Goal: Information Seeking & Learning: Learn about a topic

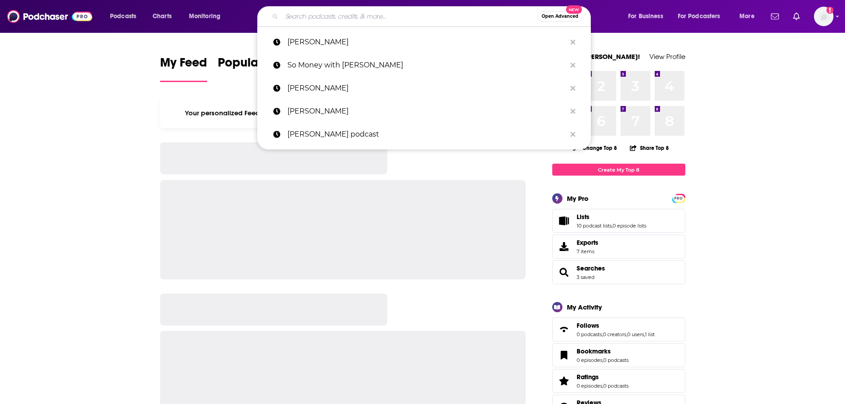
click at [318, 19] on input "Search podcasts, credits, & more..." at bounding box center [410, 16] width 256 height 14
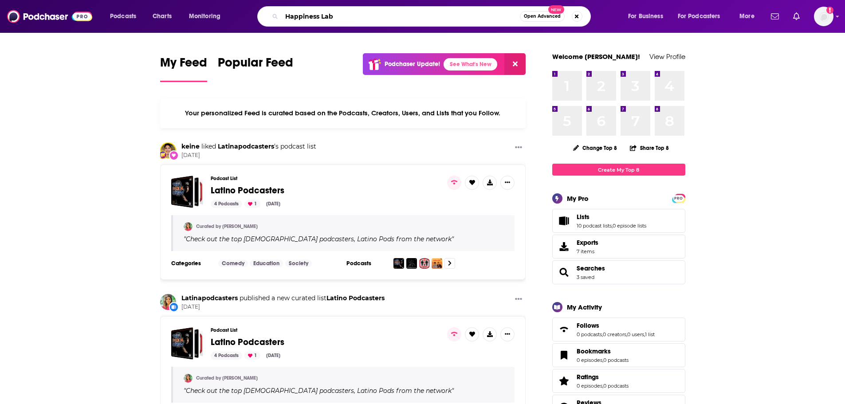
type input "Happiness Lab"
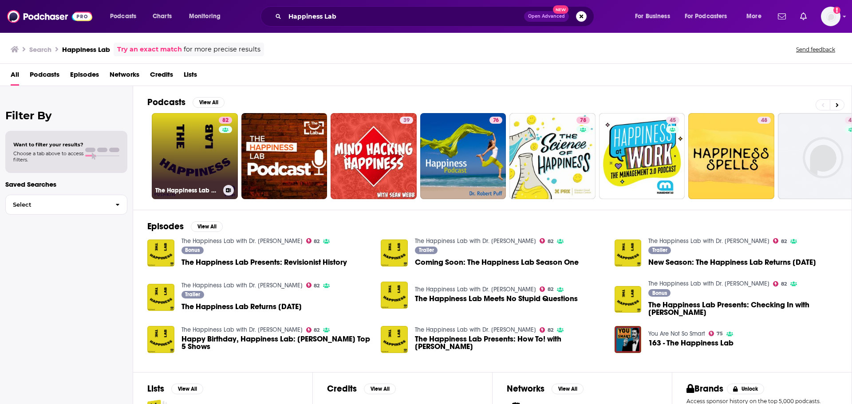
click at [191, 157] on link "82 The Happiness Lab with Dr. Laurie Santos" at bounding box center [195, 156] width 86 height 86
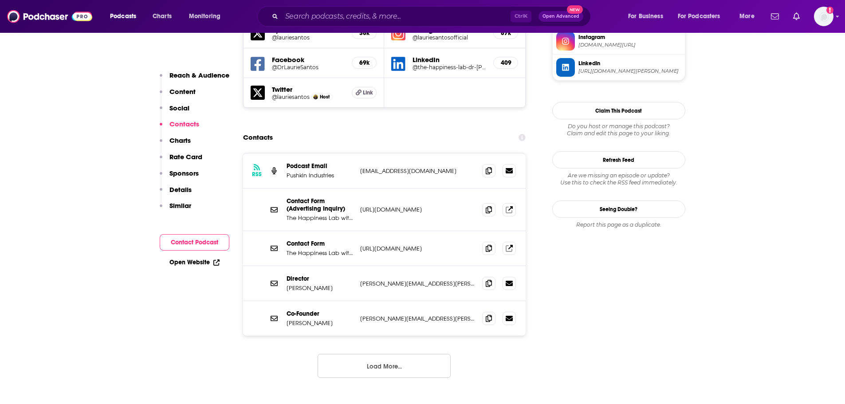
scroll to position [842, 0]
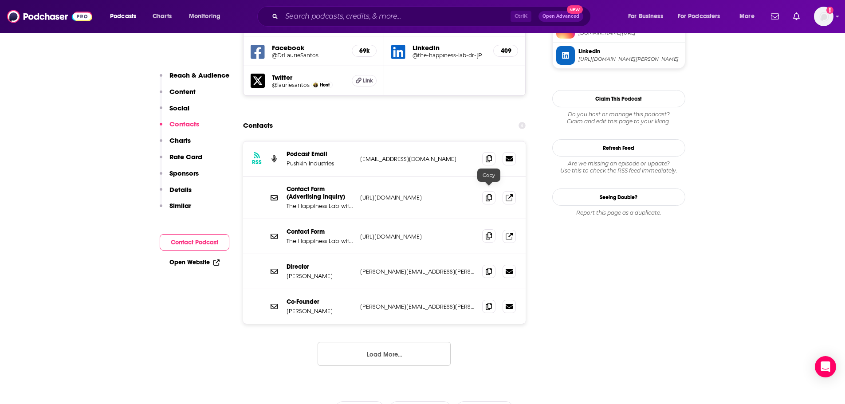
click at [489, 232] on icon at bounding box center [489, 235] width 6 height 7
click at [391, 342] on button "Load More..." at bounding box center [384, 354] width 133 height 24
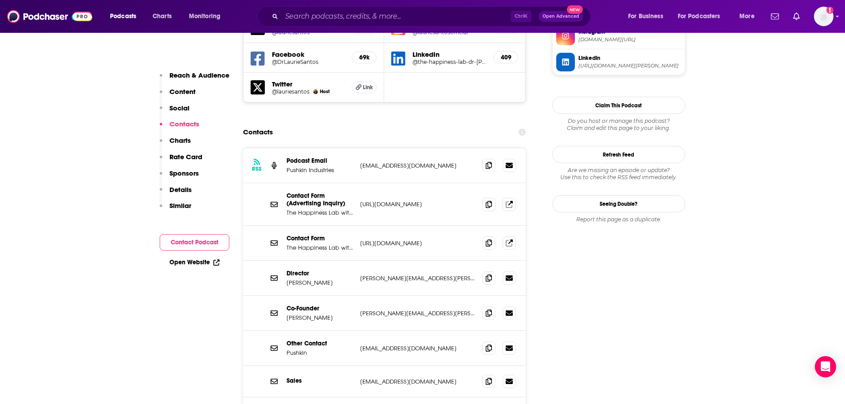
scroll to position [824, 0]
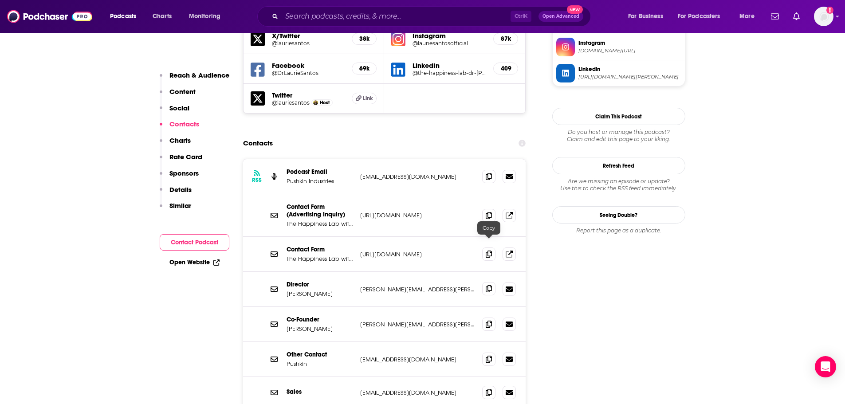
click at [489, 282] on span at bounding box center [488, 288] width 13 height 13
click at [490, 285] on icon at bounding box center [489, 288] width 6 height 7
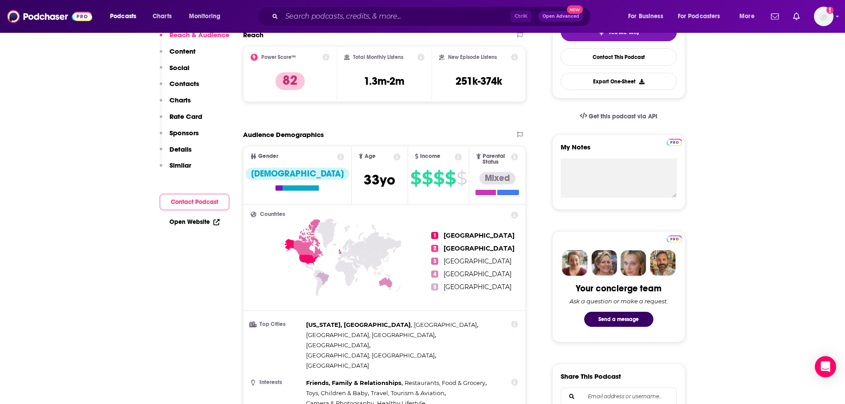
scroll to position [0, 0]
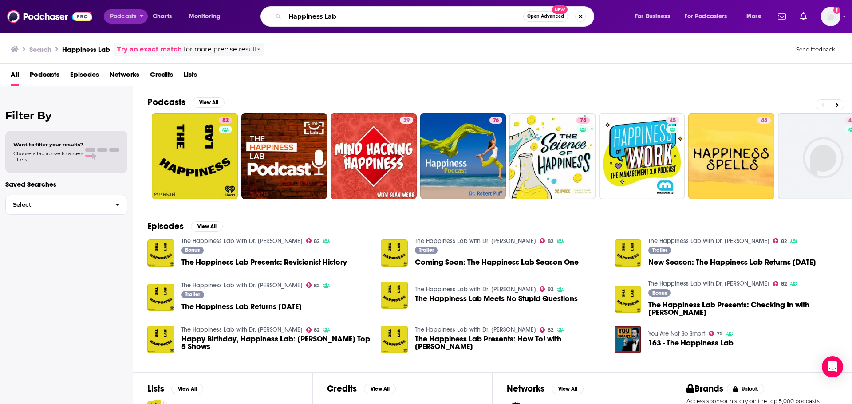
drag, startPoint x: 352, startPoint y: 18, endPoint x: 134, endPoint y: 15, distance: 218.8
click at [134, 15] on div "Podcasts Charts Monitoring Happiness Lab Open Advanced New For Business For Pod…" at bounding box center [437, 16] width 666 height 20
type input "We Can Do Hard Things"
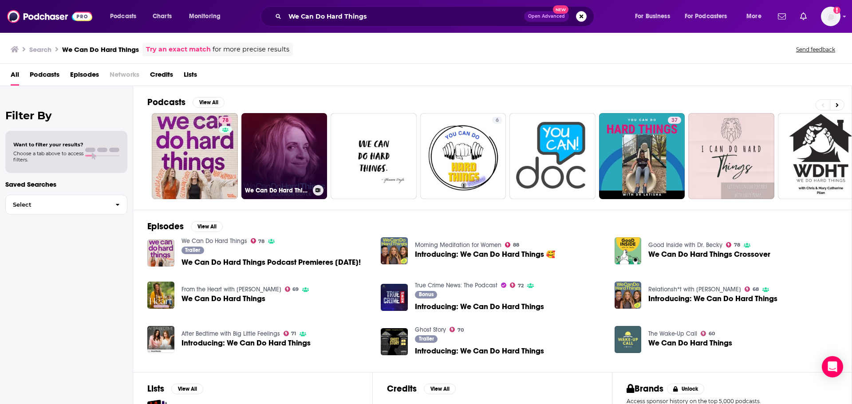
click at [272, 159] on link "We Can Do Hard Things with Glennon Doyle" at bounding box center [284, 156] width 86 height 86
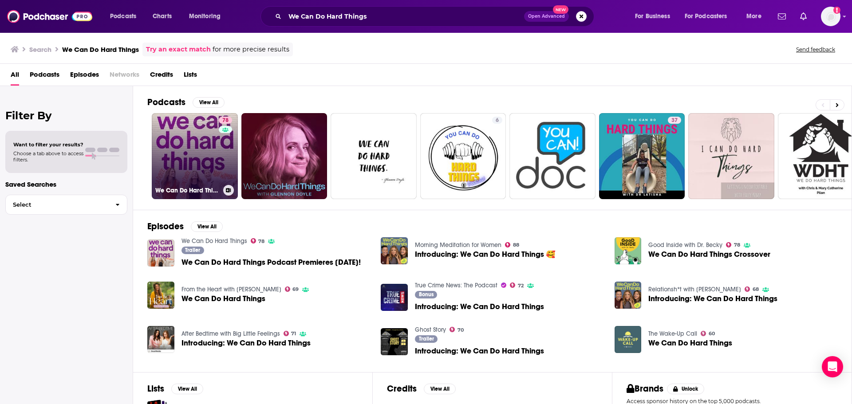
click at [193, 145] on link "78 We Can Do Hard Things" at bounding box center [195, 156] width 86 height 86
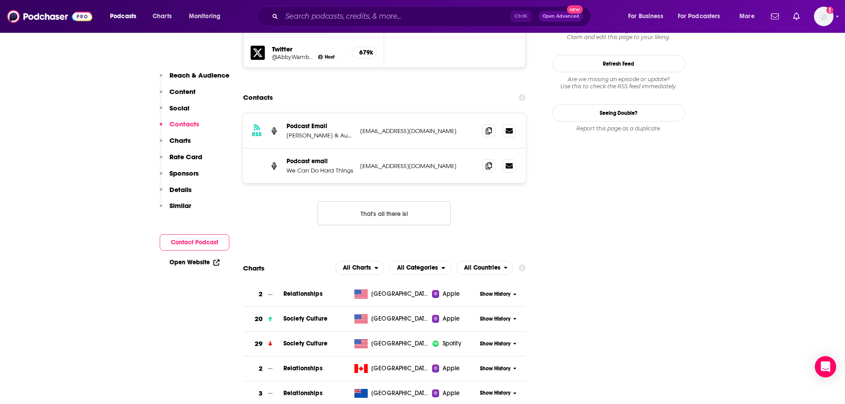
scroll to position [1253, 0]
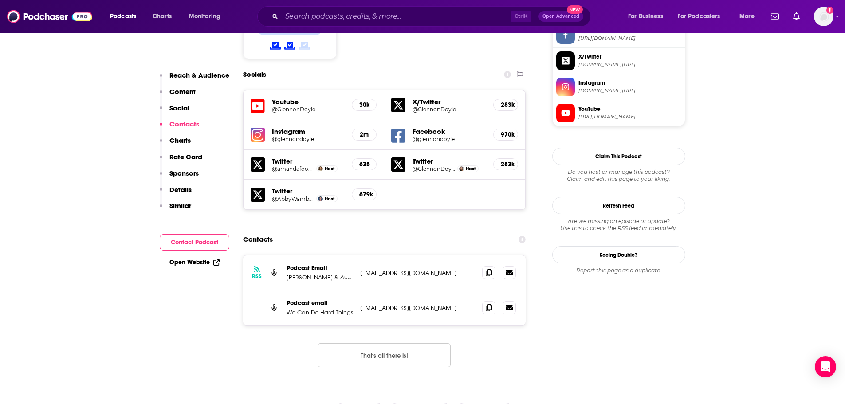
scroll to position [756, 0]
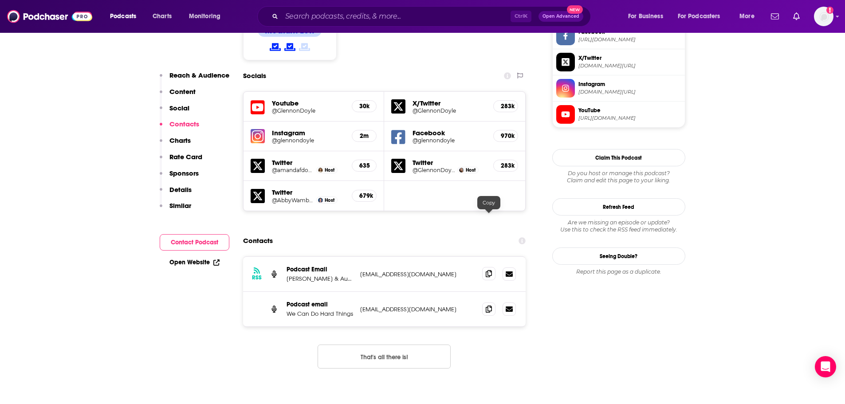
click at [489, 270] on icon at bounding box center [489, 273] width 6 height 7
click at [344, 15] on input "Search podcasts, credits, & more..." at bounding box center [396, 16] width 229 height 14
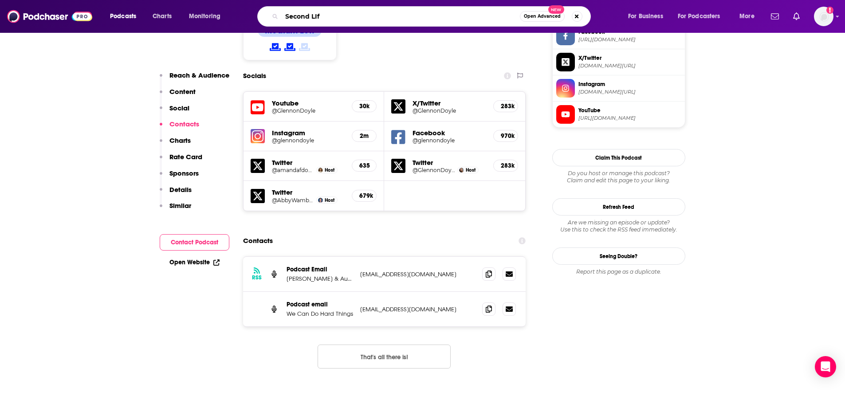
type input "Second LIfe"
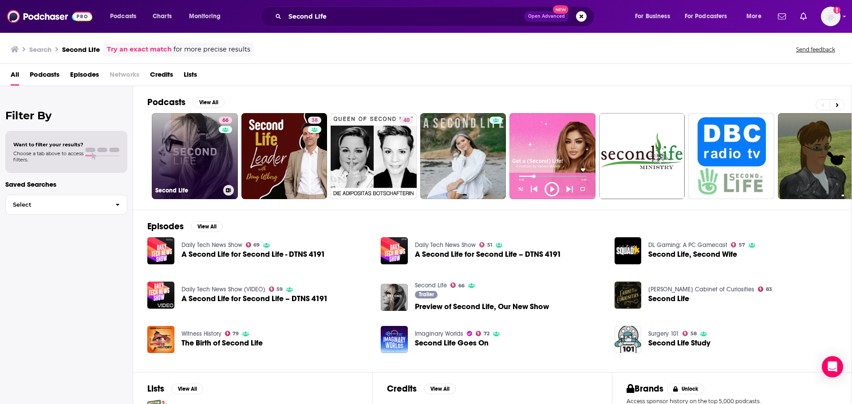
click at [218, 150] on link "66 Second Life" at bounding box center [195, 156] width 86 height 86
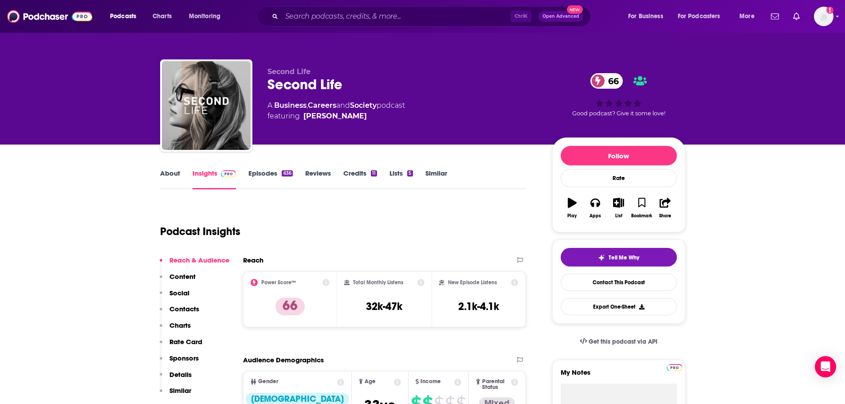
click at [176, 175] on link "About" at bounding box center [170, 179] width 20 height 20
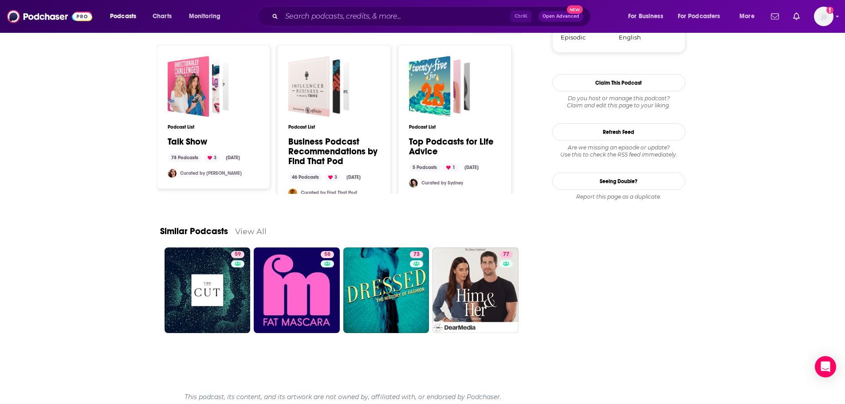
scroll to position [917, 0]
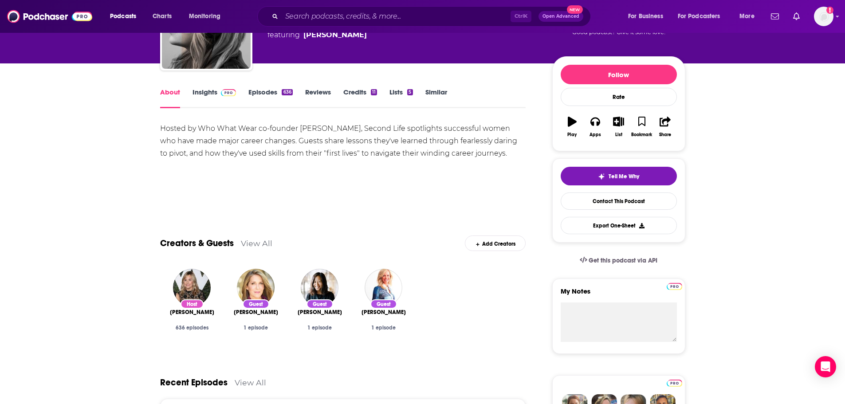
scroll to position [0, 0]
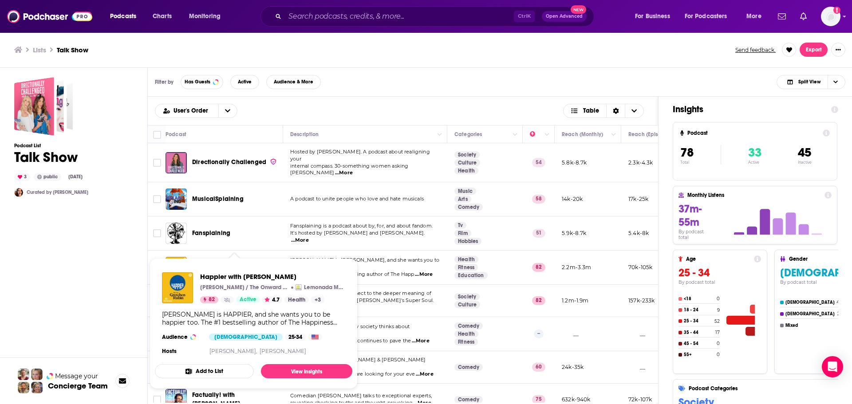
click at [256, 262] on span "Happier with Gretchen Rubin Gretchen Rubin / The Onward Project Lemonada Media …" at bounding box center [253, 323] width 197 height 131
drag, startPoint x: 270, startPoint y: 262, endPoint x: 405, endPoint y: 271, distance: 135.2
click at [405, 271] on td "Gretchen Rubin is HAPPIER, and she wants you to be happier too. The #1 bestsell…" at bounding box center [365, 268] width 164 height 34
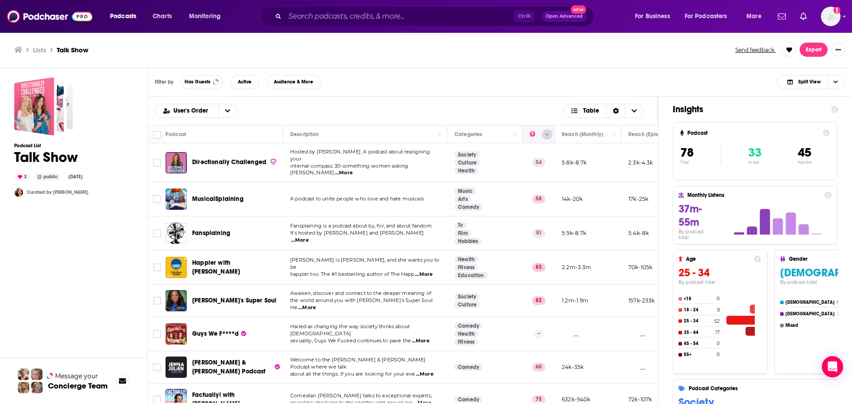
click at [548, 136] on icon "Column Actions" at bounding box center [547, 134] width 4 height 5
click at [530, 134] on div at bounding box center [426, 202] width 852 height 404
click at [530, 134] on button "Move" at bounding box center [537, 134] width 17 height 11
click at [535, 138] on icon "Move" at bounding box center [537, 134] width 11 height 11
click at [538, 154] on td "54" at bounding box center [539, 162] width 32 height 39
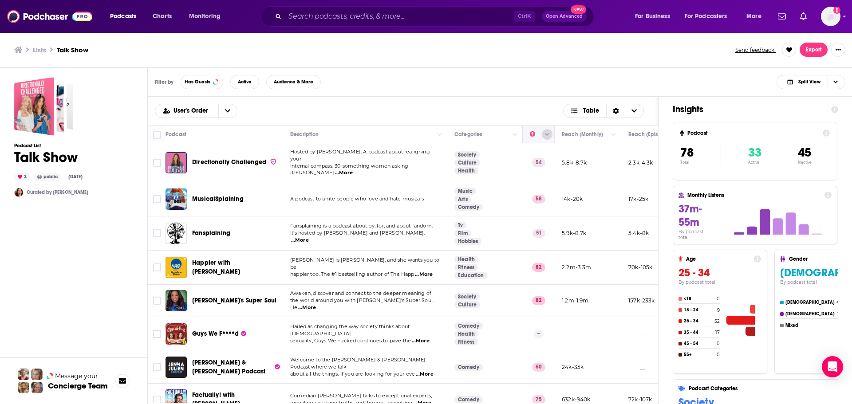
click at [548, 132] on icon "Column Actions" at bounding box center [547, 134] width 4 height 5
click at [500, 87] on div at bounding box center [426, 202] width 852 height 404
click at [230, 108] on button "open menu" at bounding box center [227, 110] width 19 height 13
click at [196, 153] on span "Power Score" at bounding box center [201, 155] width 57 height 5
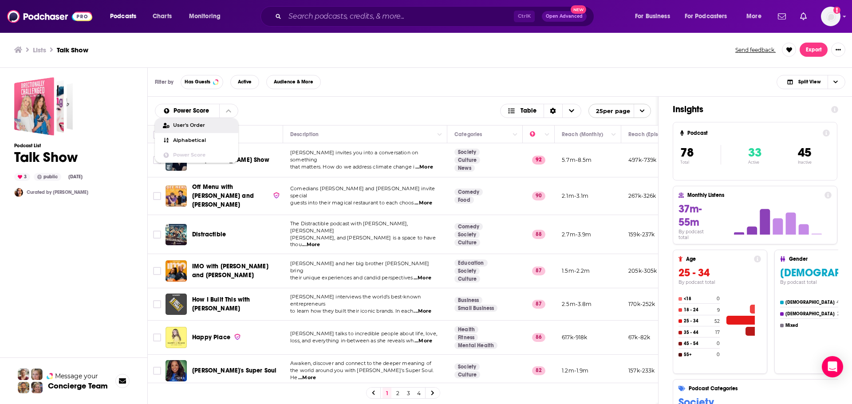
click at [369, 96] on div "Filter by Has Guests Active Audience & More Split View" at bounding box center [500, 82] width 705 height 29
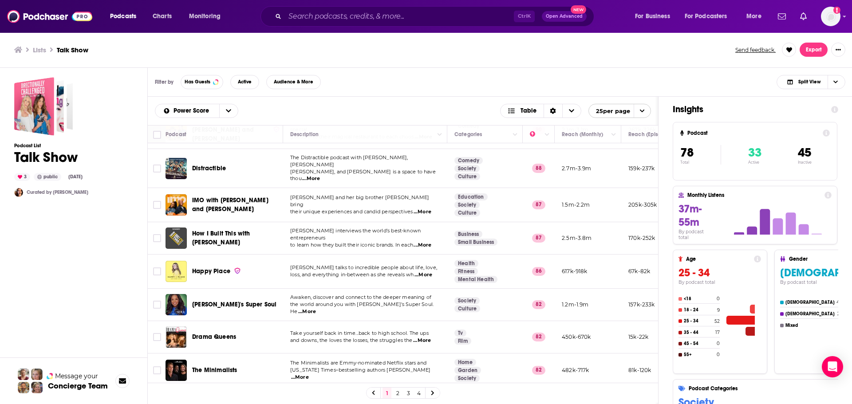
scroll to position [67, 0]
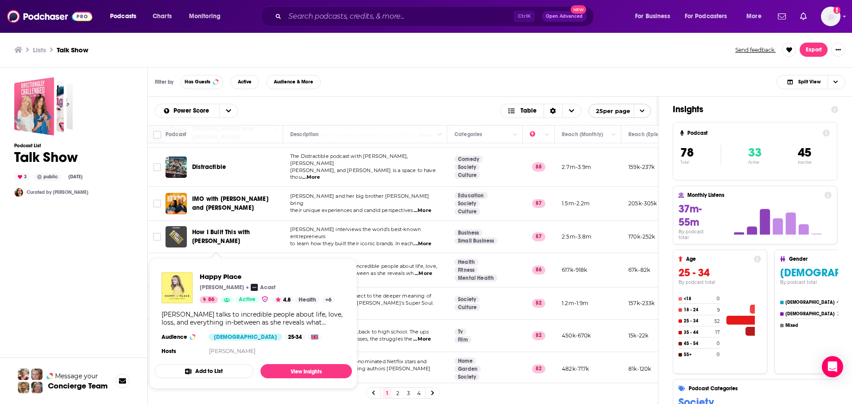
click at [211, 257] on span "Happy Place Fearne Cotton Acast 86 Active 4.8 Health + 6 Fearne Cotton talks to…" at bounding box center [253, 324] width 208 height 142
click at [339, 255] on span "Happy Place Fearne Cotton Acast 86 Active 4.8 Health + 6 Fearne Cotton talks to…" at bounding box center [253, 324] width 208 height 142
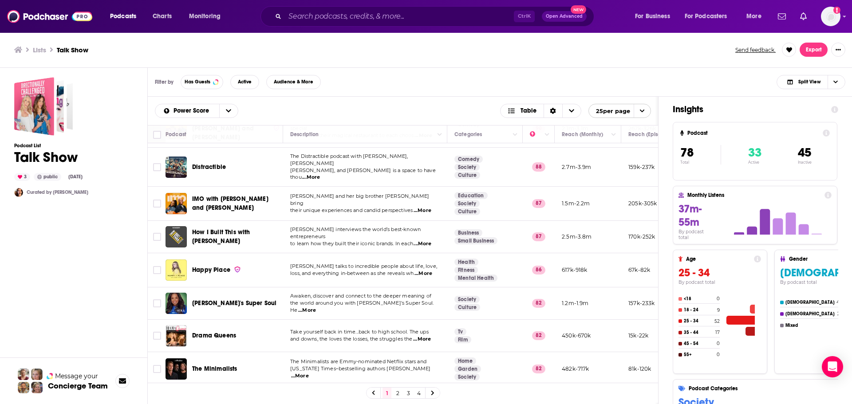
click at [399, 253] on td "Fearne Cotton talks to incredible people about life, love, loss, and everything…" at bounding box center [365, 270] width 164 height 34
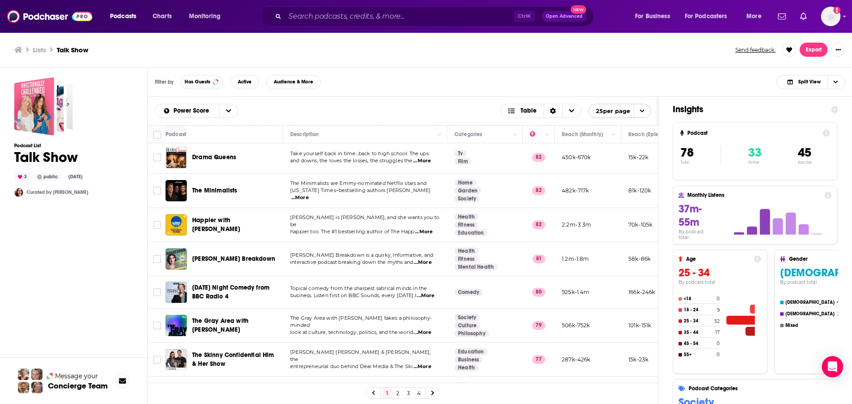
scroll to position [250, 0]
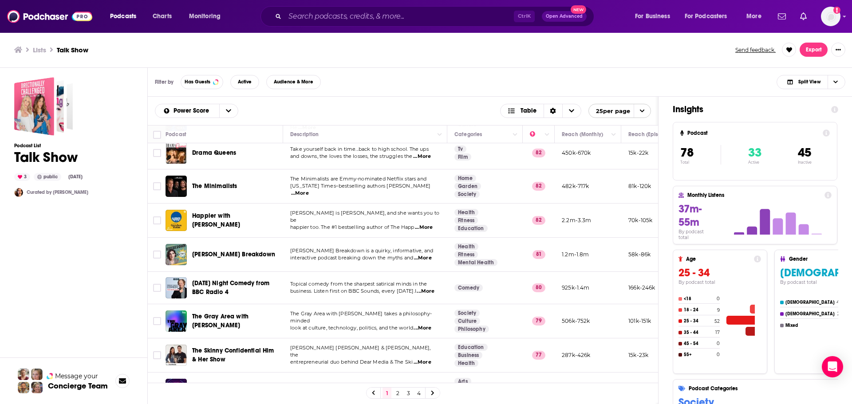
click at [99, 270] on div "Podcast List Talk Show 3 public Jul 22nd, 2022 Curated by Rivs" at bounding box center [73, 276] width 119 height 398
click at [429, 255] on span "...More" at bounding box center [423, 258] width 18 height 7
click at [95, 273] on div "Podcast List Talk Show 3 public Jul 22nd, 2022 Curated by Rivs" at bounding box center [73, 276] width 119 height 398
click at [83, 286] on div "Podcast List Talk Show 3 public Jul 22nd, 2022 Curated by Rivs" at bounding box center [73, 276] width 119 height 398
click at [85, 290] on div "Podcast List Talk Show 3 public Jul 22nd, 2022 Curated by Rivs" at bounding box center [73, 276] width 119 height 398
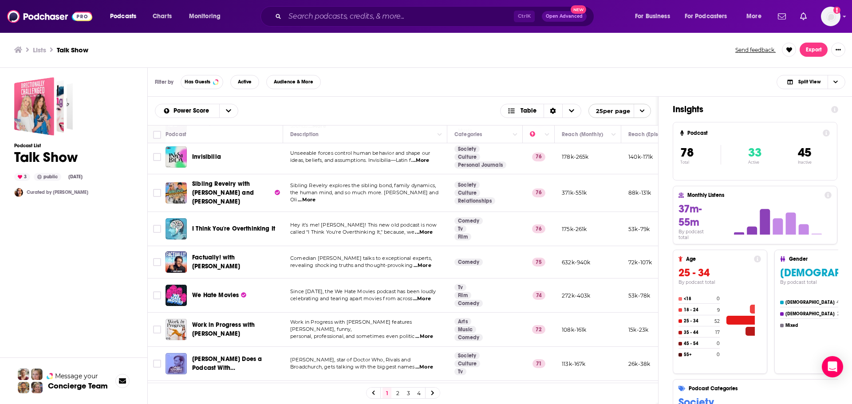
scroll to position [518, 0]
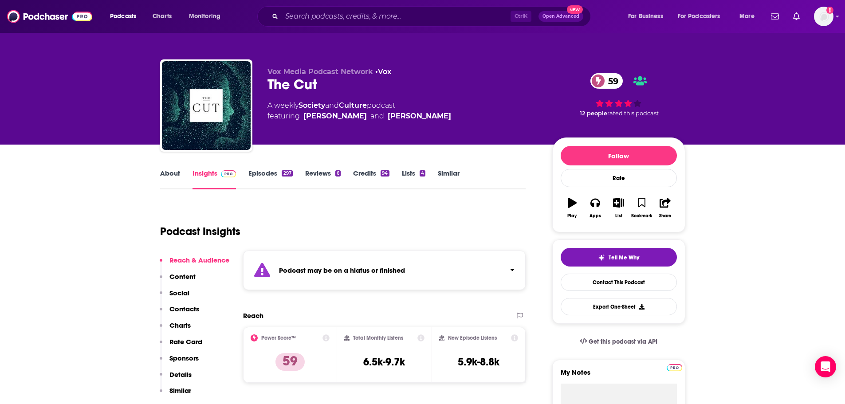
click at [163, 177] on link "About" at bounding box center [170, 179] width 20 height 20
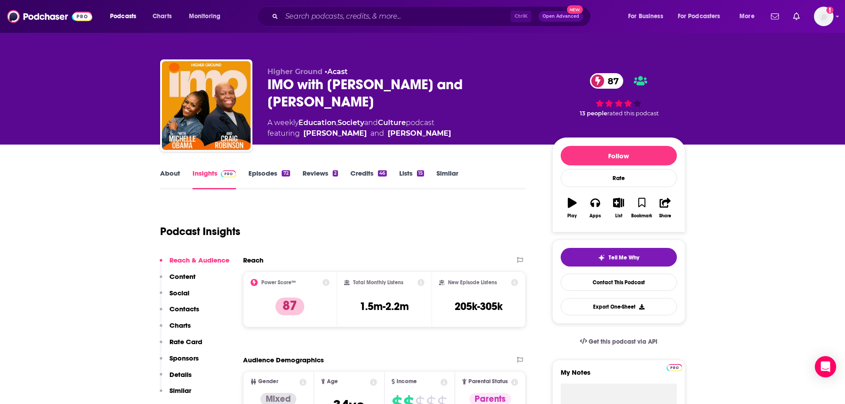
click at [741, 98] on div "Higher Ground • Acast IMO with Michelle Obama and Craig Robinson 87 A weekly Ed…" at bounding box center [422, 72] width 845 height 145
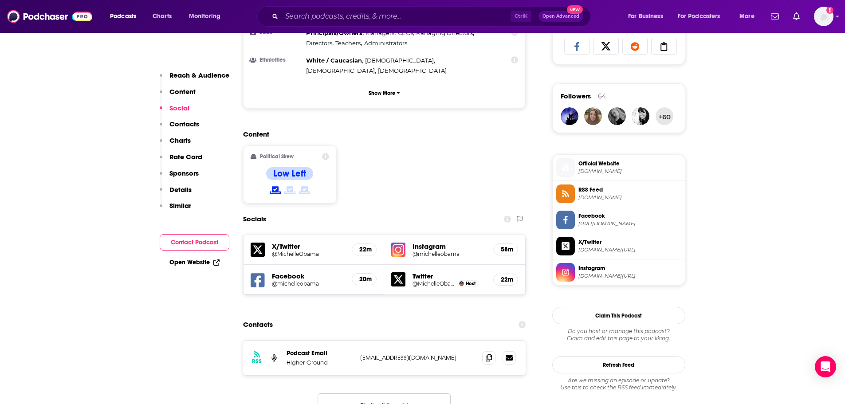
scroll to position [736, 0]
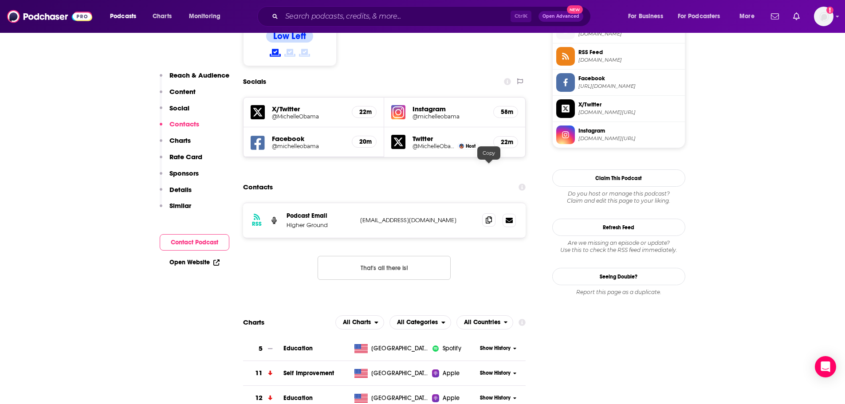
click at [486, 217] on icon at bounding box center [489, 220] width 6 height 7
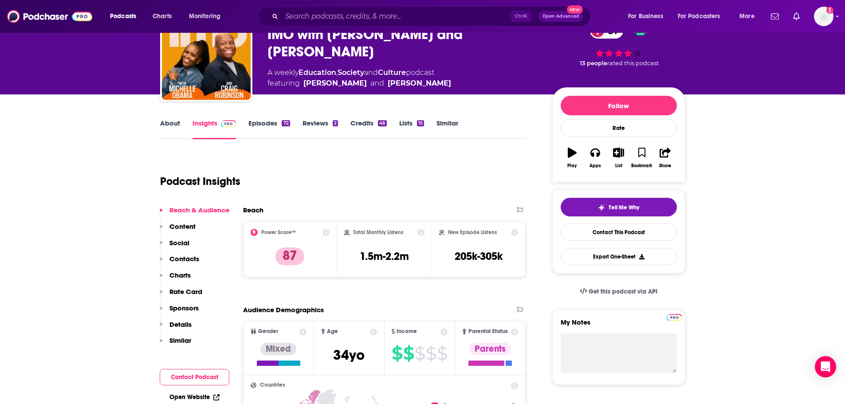
scroll to position [0, 0]
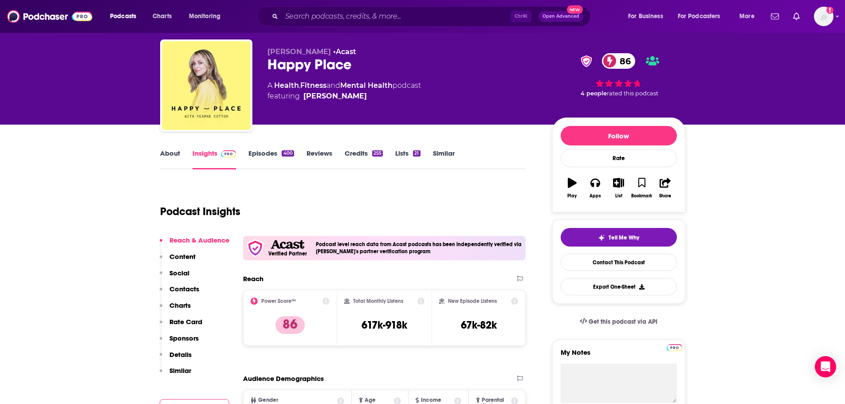
scroll to position [18, 0]
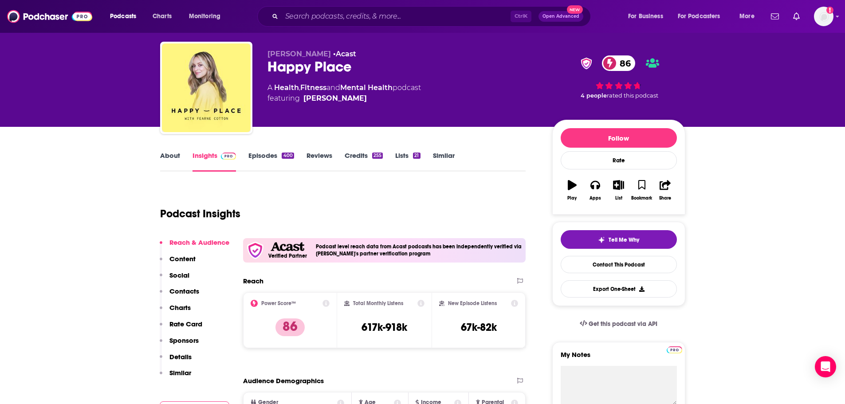
click at [174, 153] on link "About" at bounding box center [170, 161] width 20 height 20
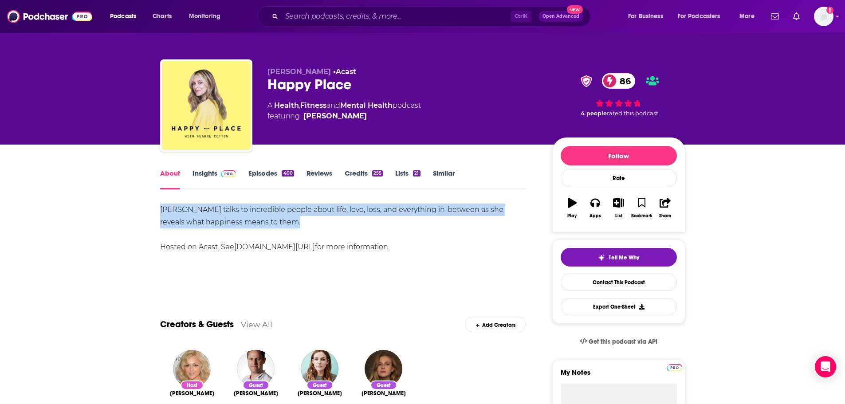
drag, startPoint x: 299, startPoint y: 224, endPoint x: 185, endPoint y: 197, distance: 118.2
click at [211, 179] on link "Insights" at bounding box center [215, 179] width 44 height 20
